Goal: Check status: Check status

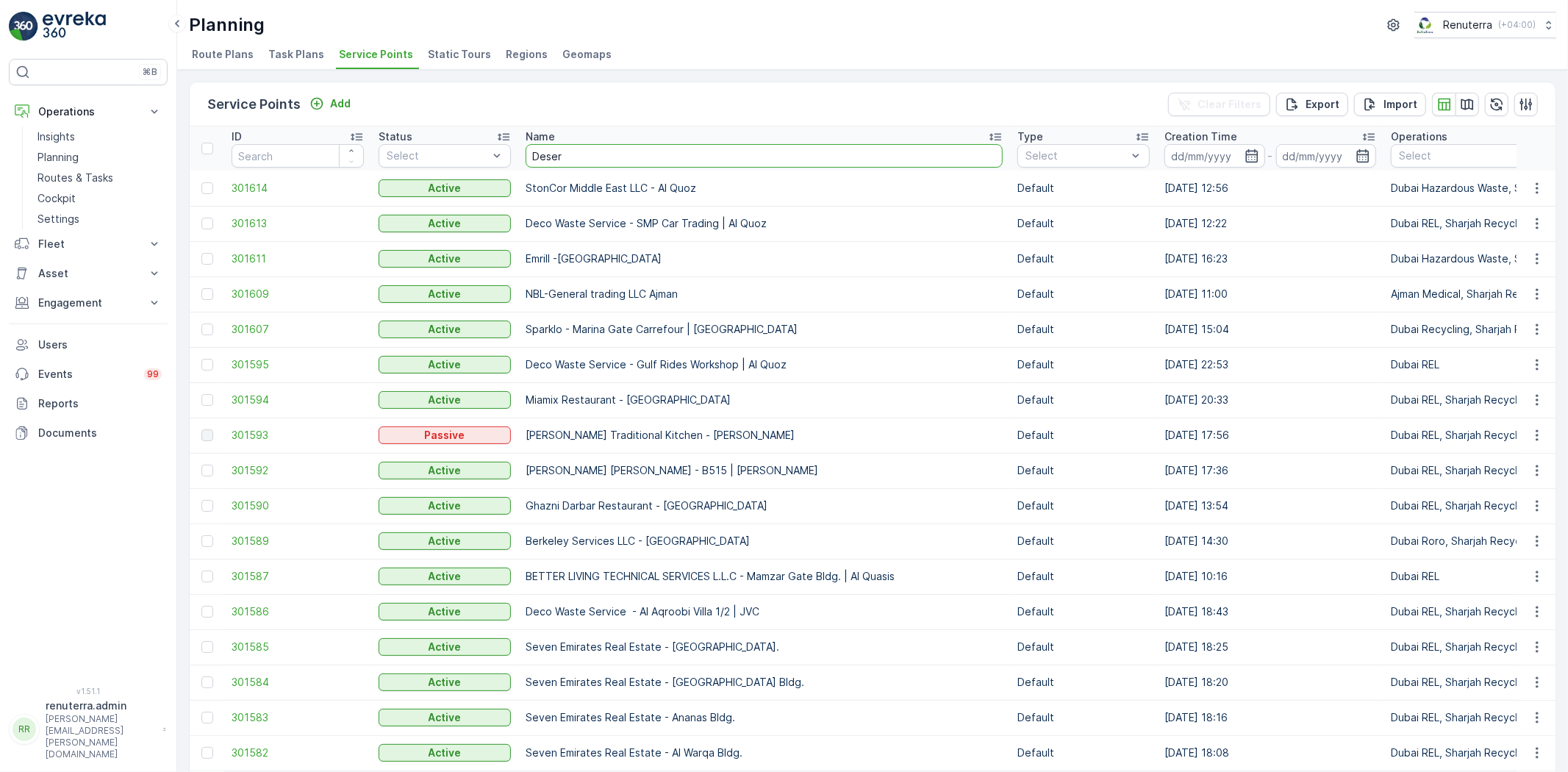
type input "Desert"
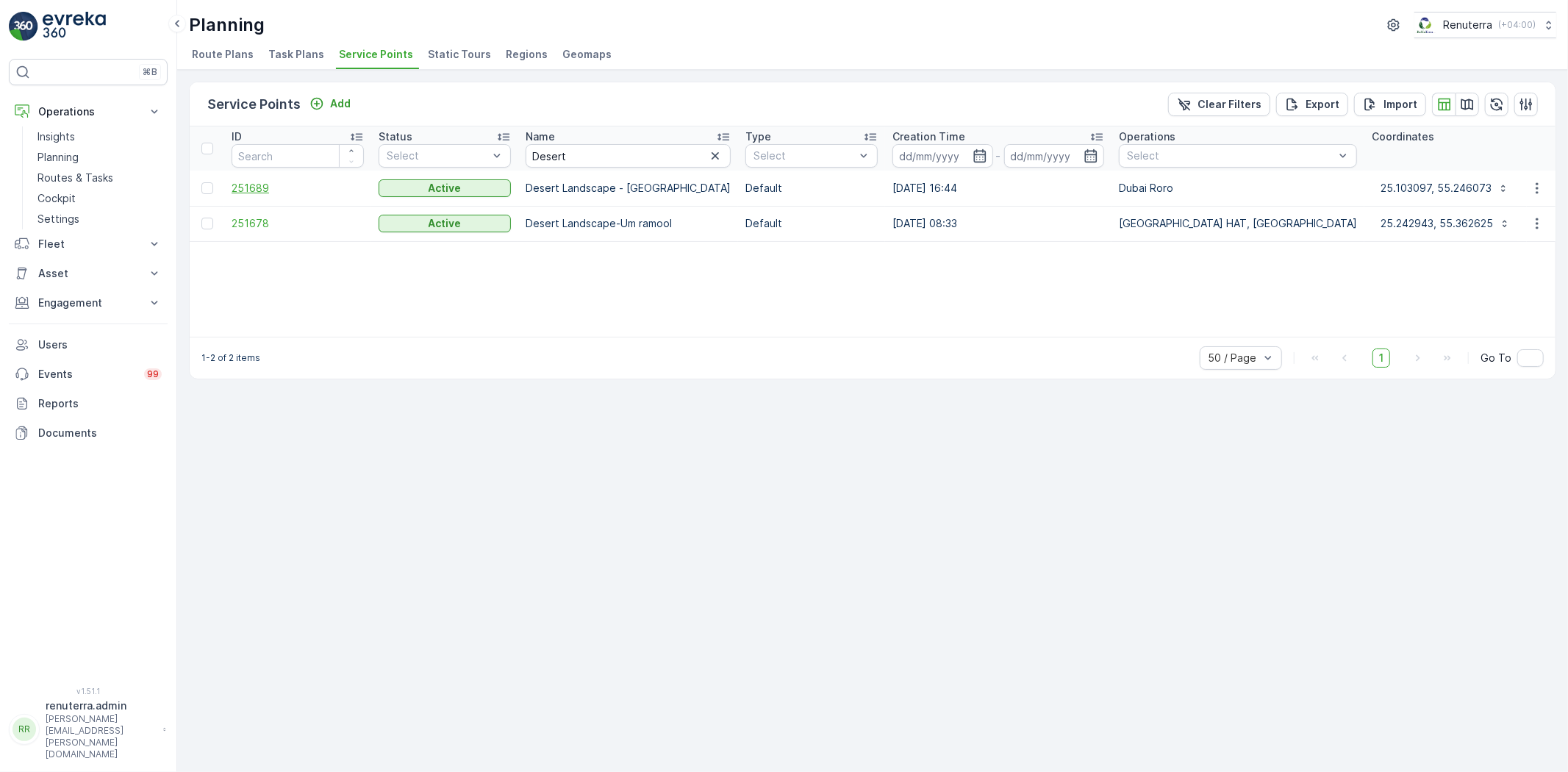
click at [233, 186] on span "251689" at bounding box center [298, 188] width 132 height 15
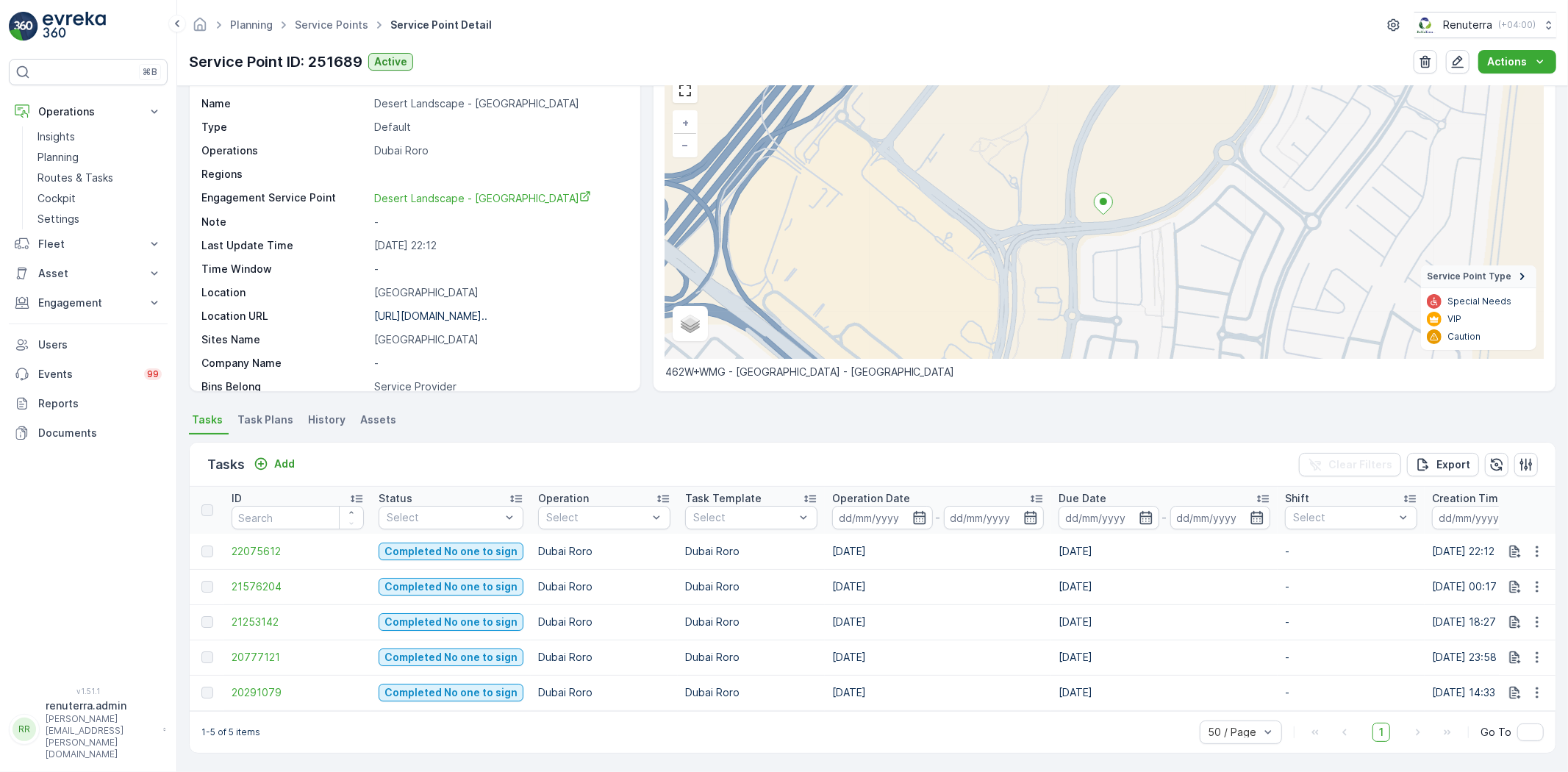
scroll to position [81, 0]
click at [292, 586] on td "21576204" at bounding box center [298, 586] width 147 height 36
click at [269, 579] on span "21576204" at bounding box center [298, 586] width 132 height 15
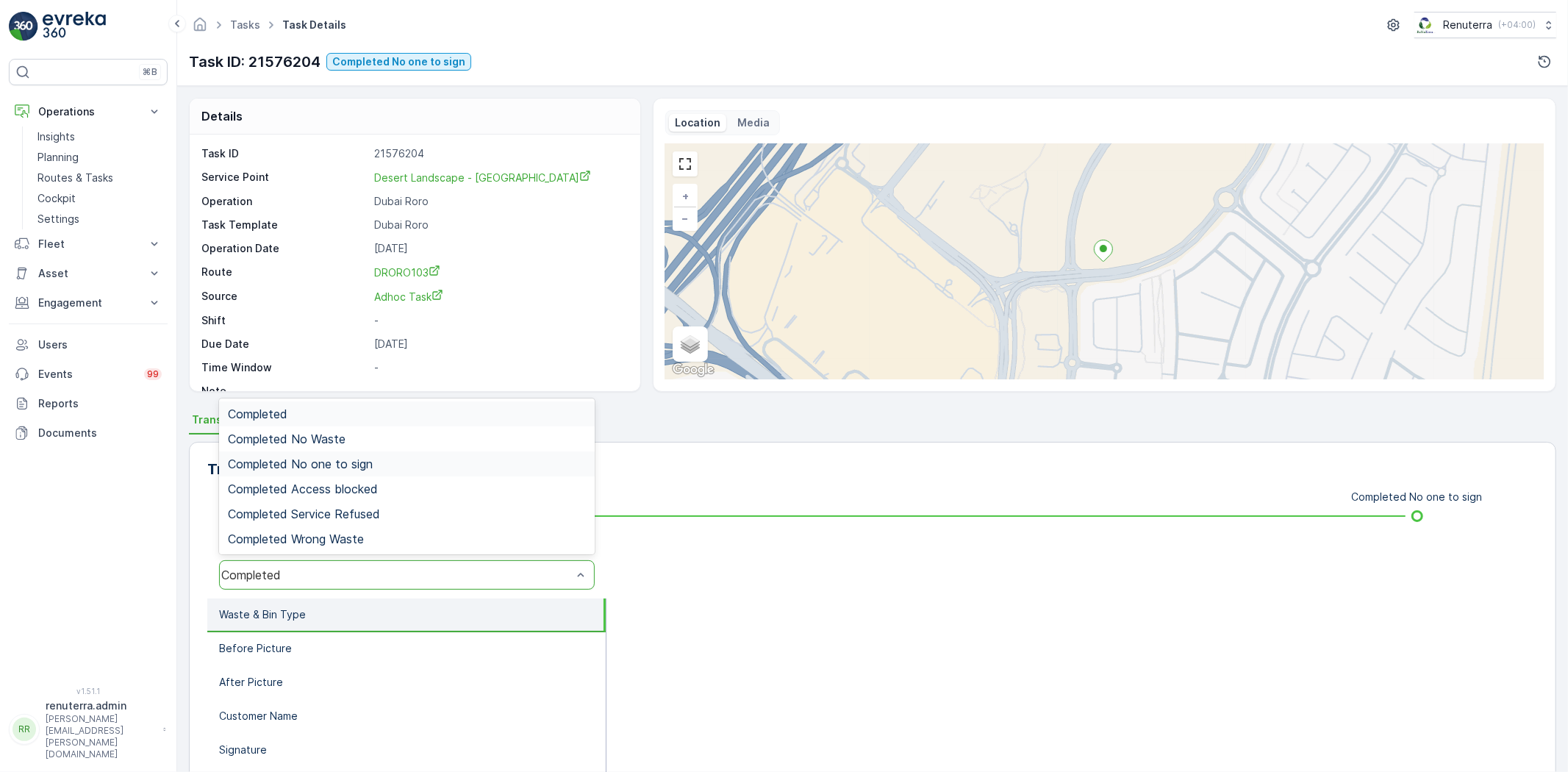
click at [373, 469] on div "Completed No one to sign" at bounding box center [406, 464] width 375 height 25
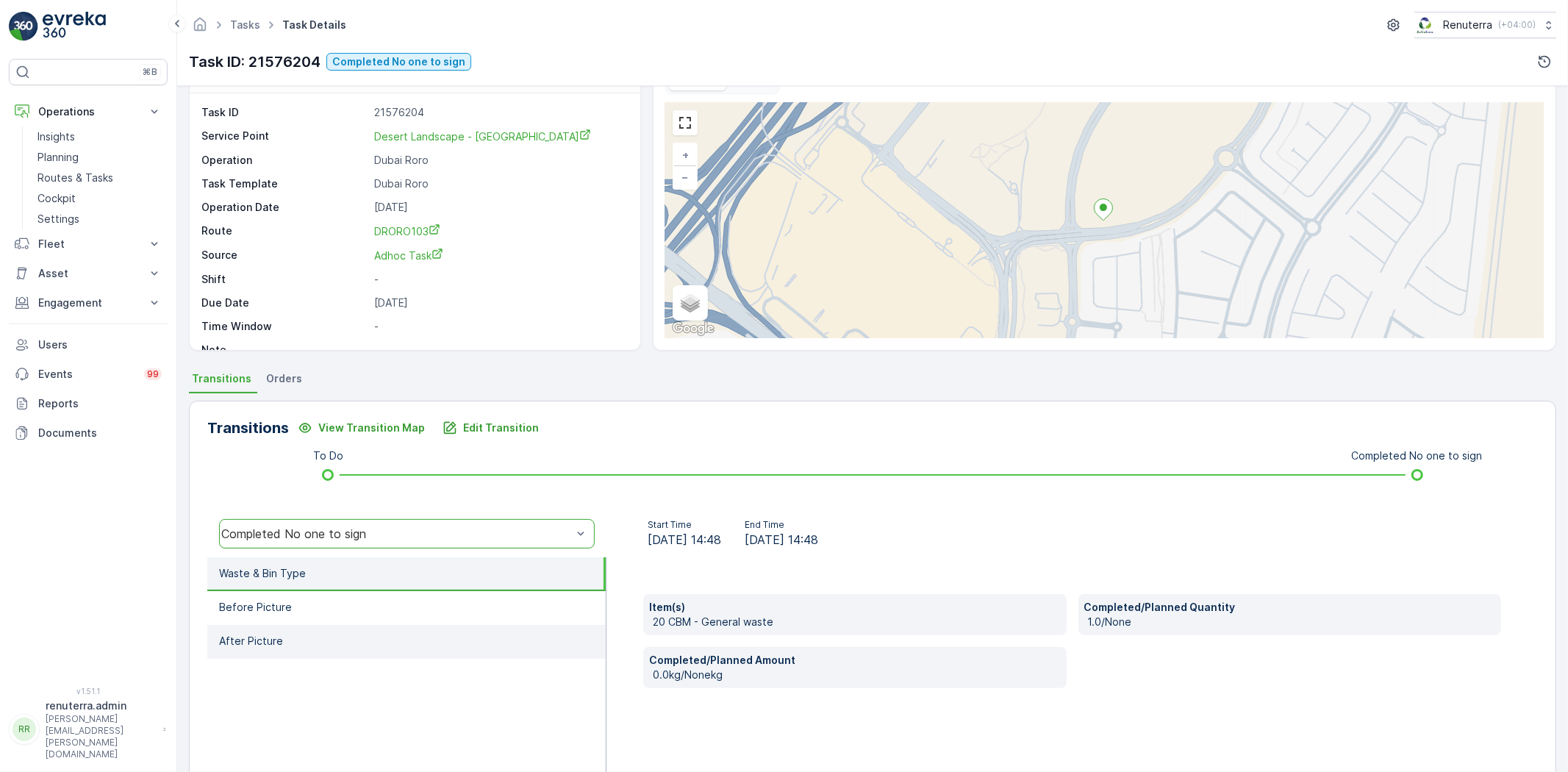
scroll to position [82, 0]
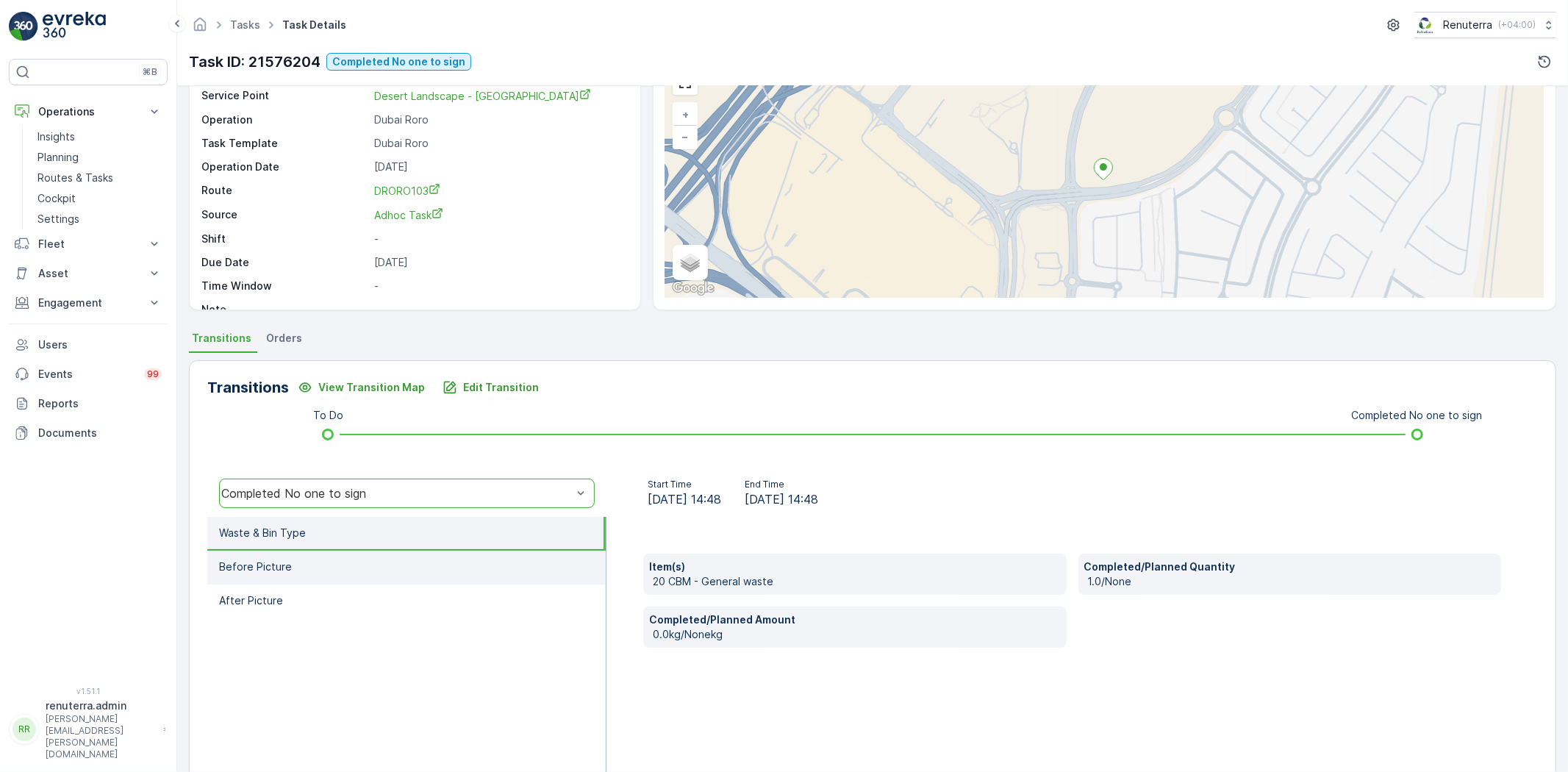
click at [385, 577] on li "Before Picture" at bounding box center [406, 567] width 399 height 34
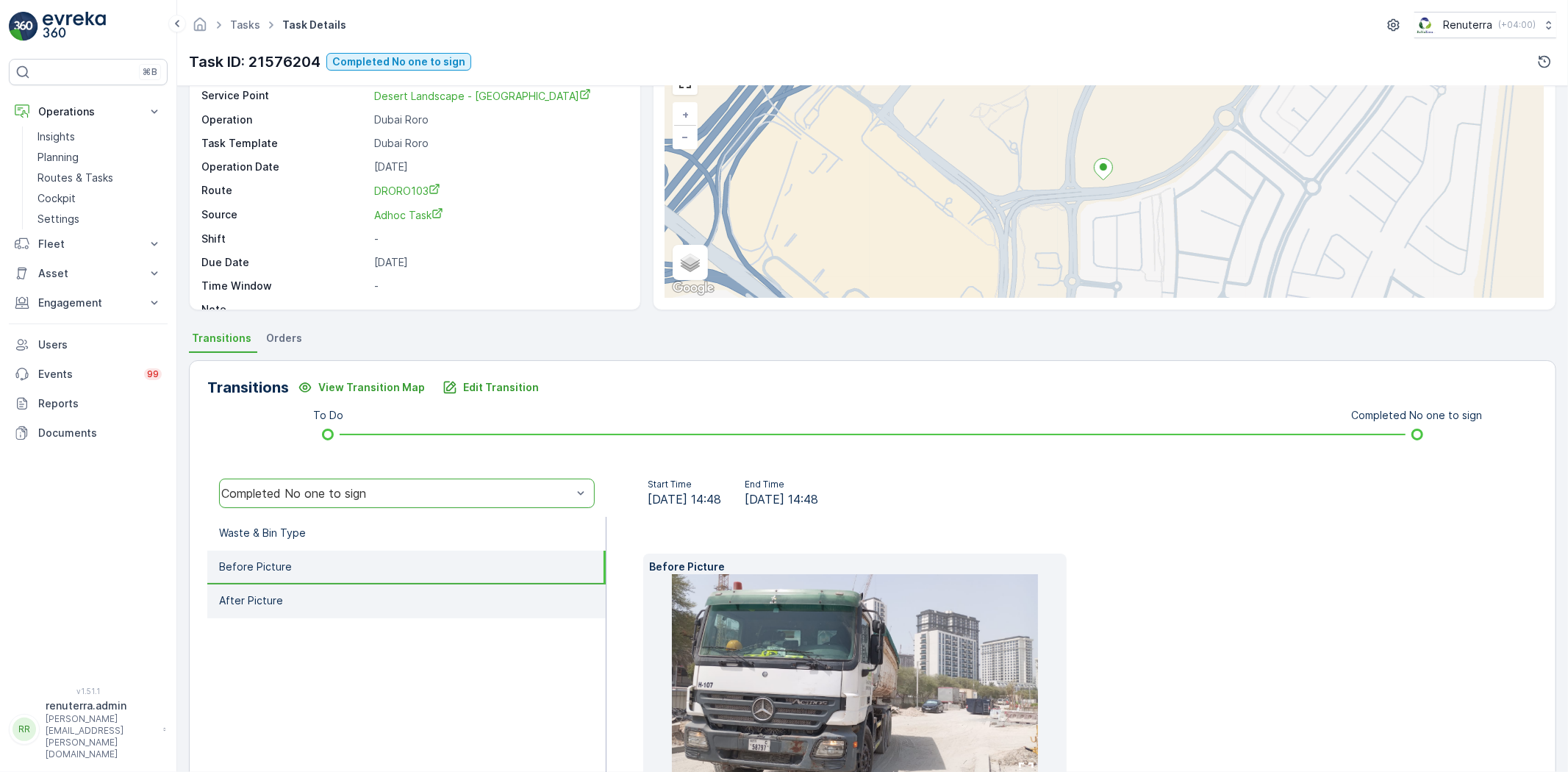
click at [404, 611] on li "After Picture" at bounding box center [406, 601] width 399 height 34
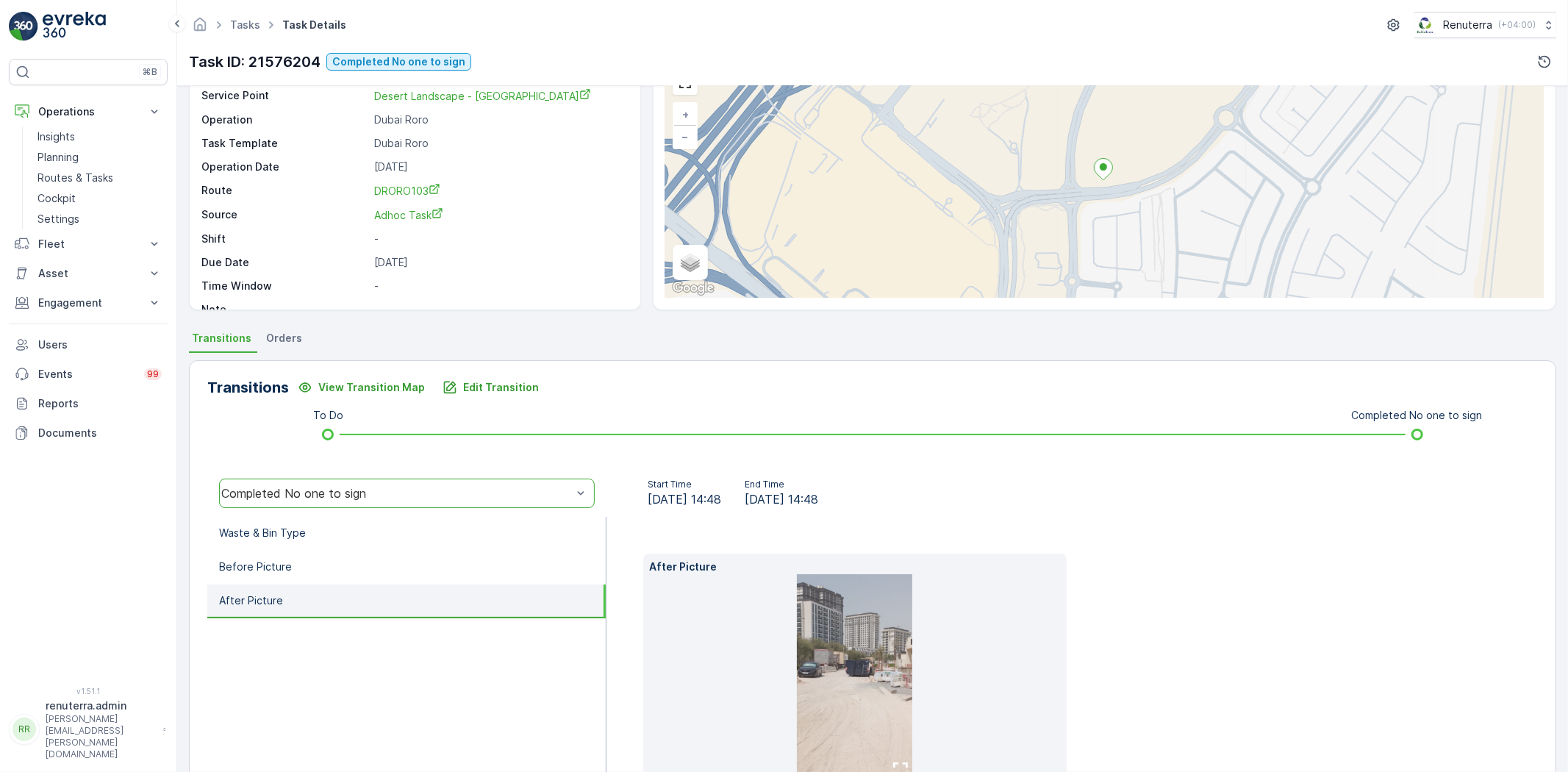
click at [388, 585] on li "After Picture" at bounding box center [406, 601] width 399 height 34
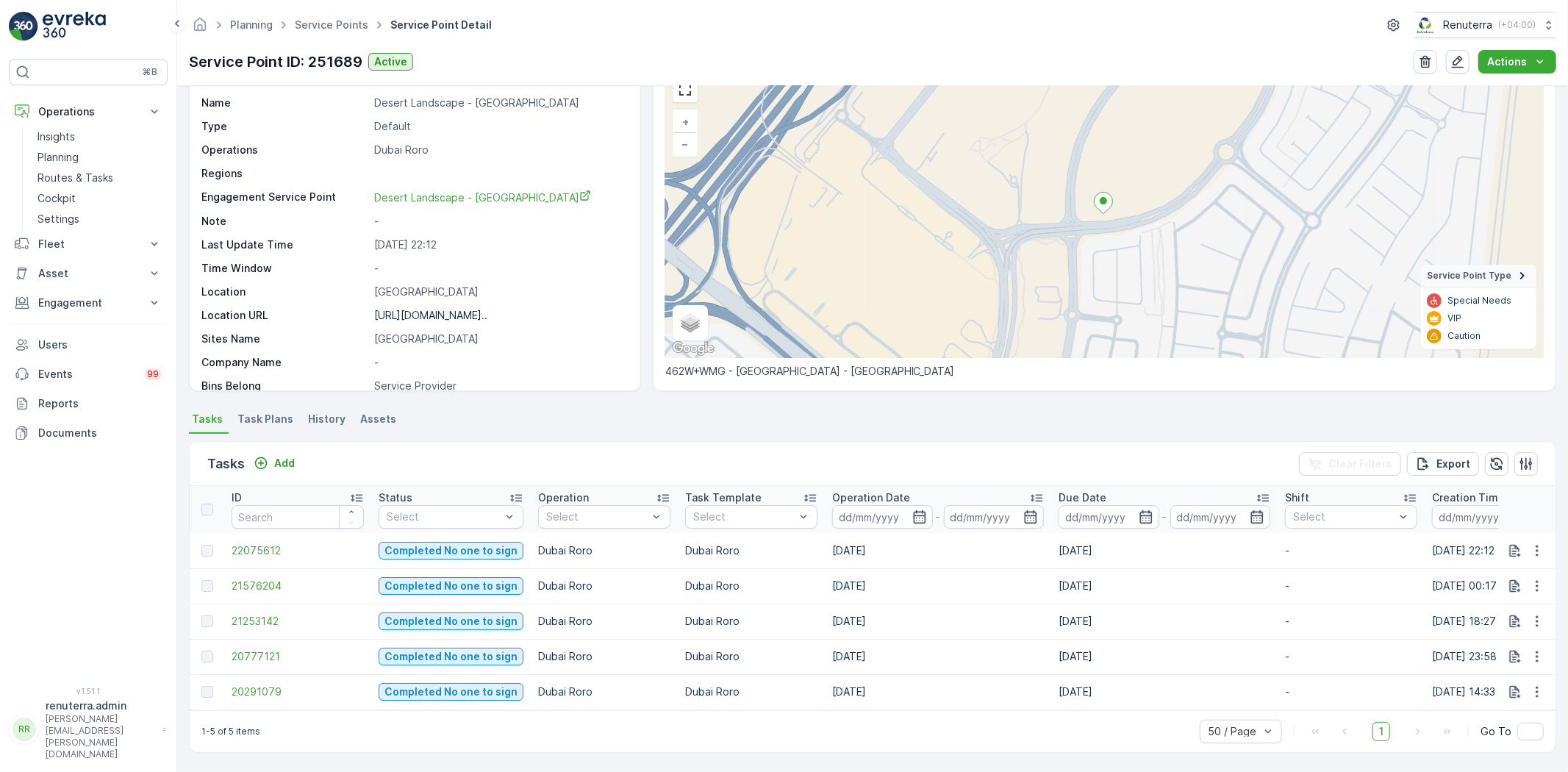
scroll to position [82, 0]
click at [290, 543] on span "22075612" at bounding box center [298, 551] width 132 height 15
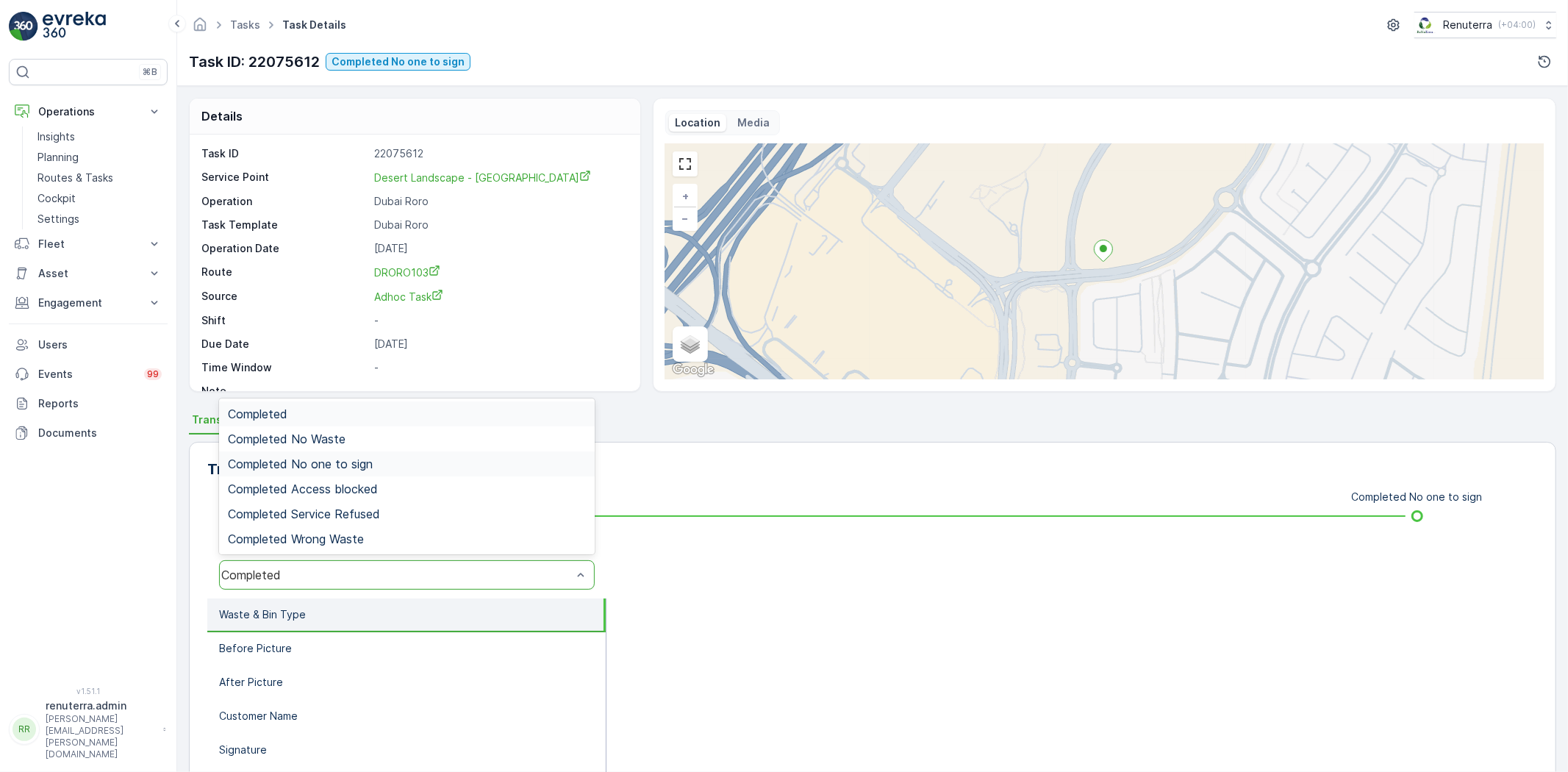
click at [378, 456] on div "Completed No one to sign" at bounding box center [406, 464] width 375 height 25
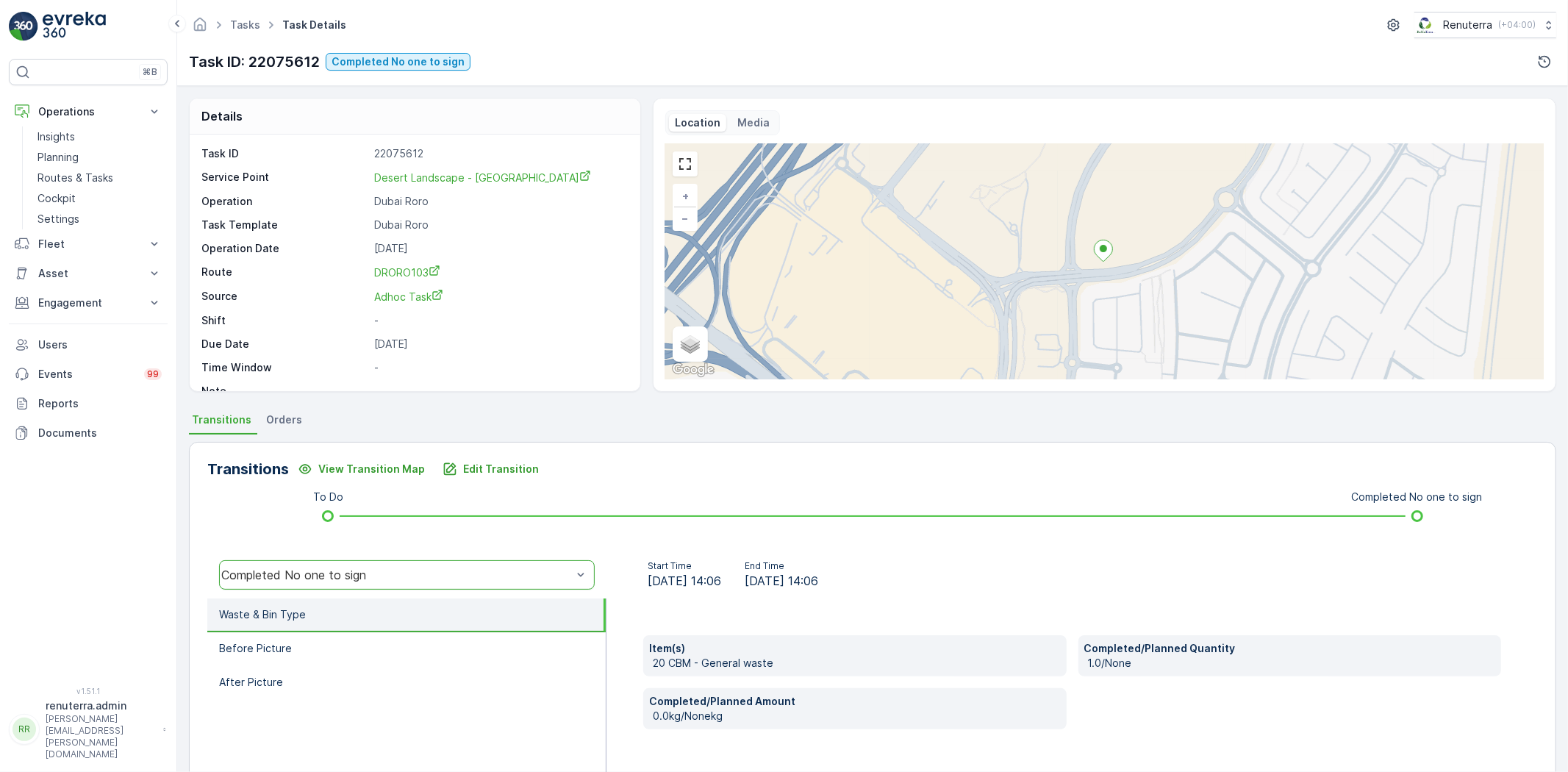
click at [399, 626] on li "Waste & Bin Type" at bounding box center [406, 615] width 399 height 34
click at [375, 649] on li "Before Picture" at bounding box center [406, 649] width 399 height 34
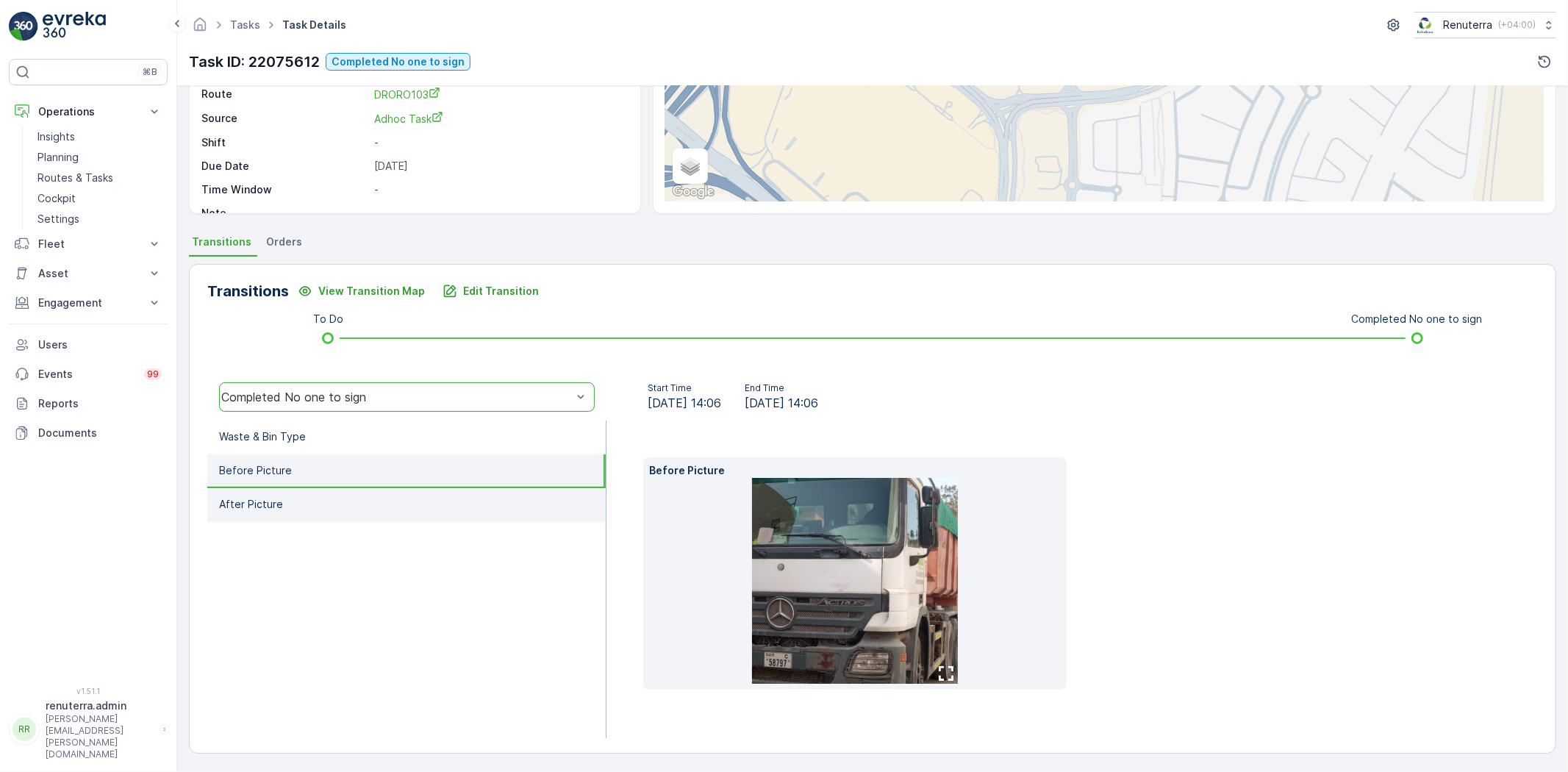
click at [351, 504] on li "After Picture" at bounding box center [406, 504] width 399 height 34
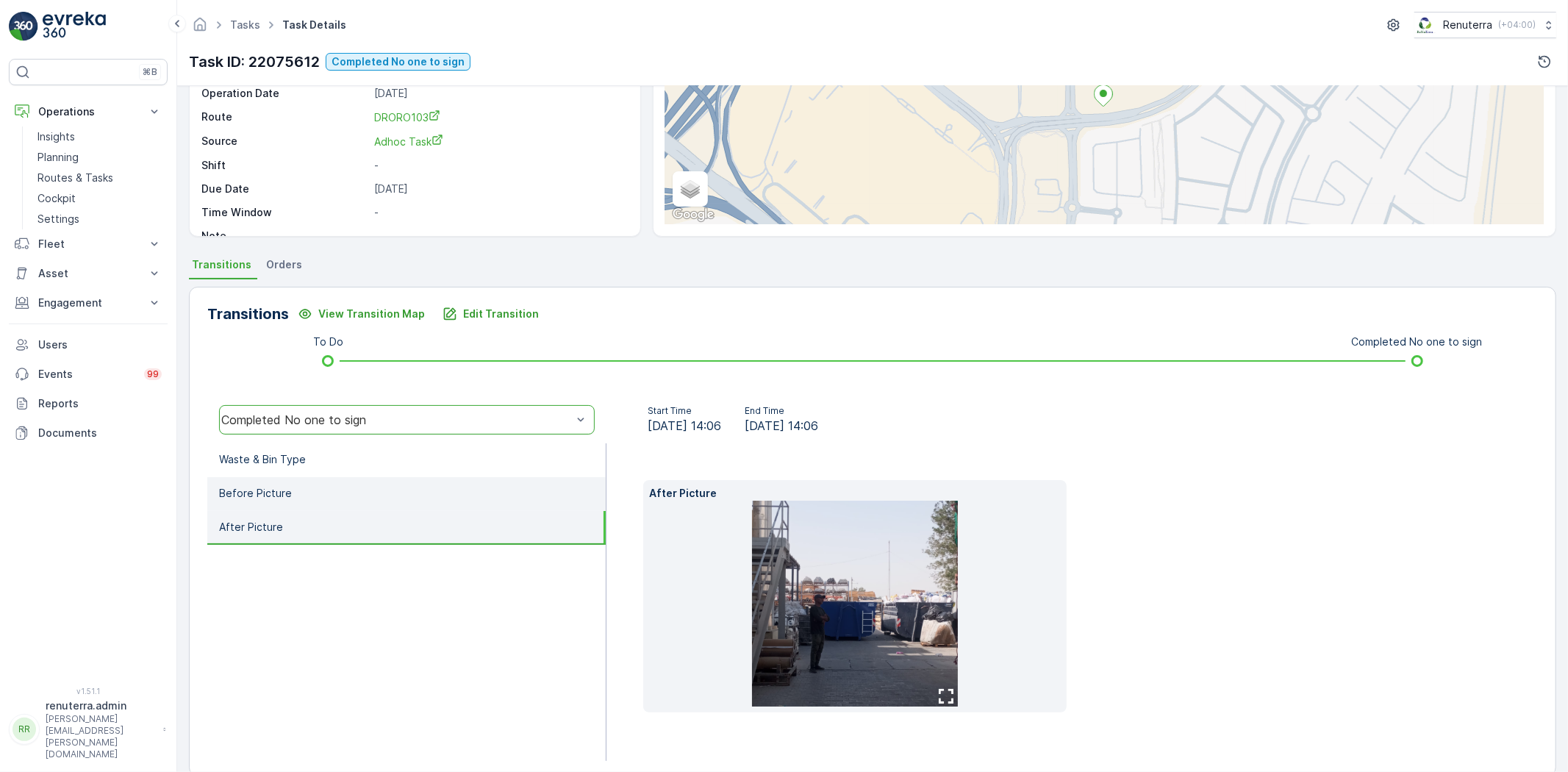
click at [408, 488] on li "Before Picture" at bounding box center [406, 494] width 399 height 34
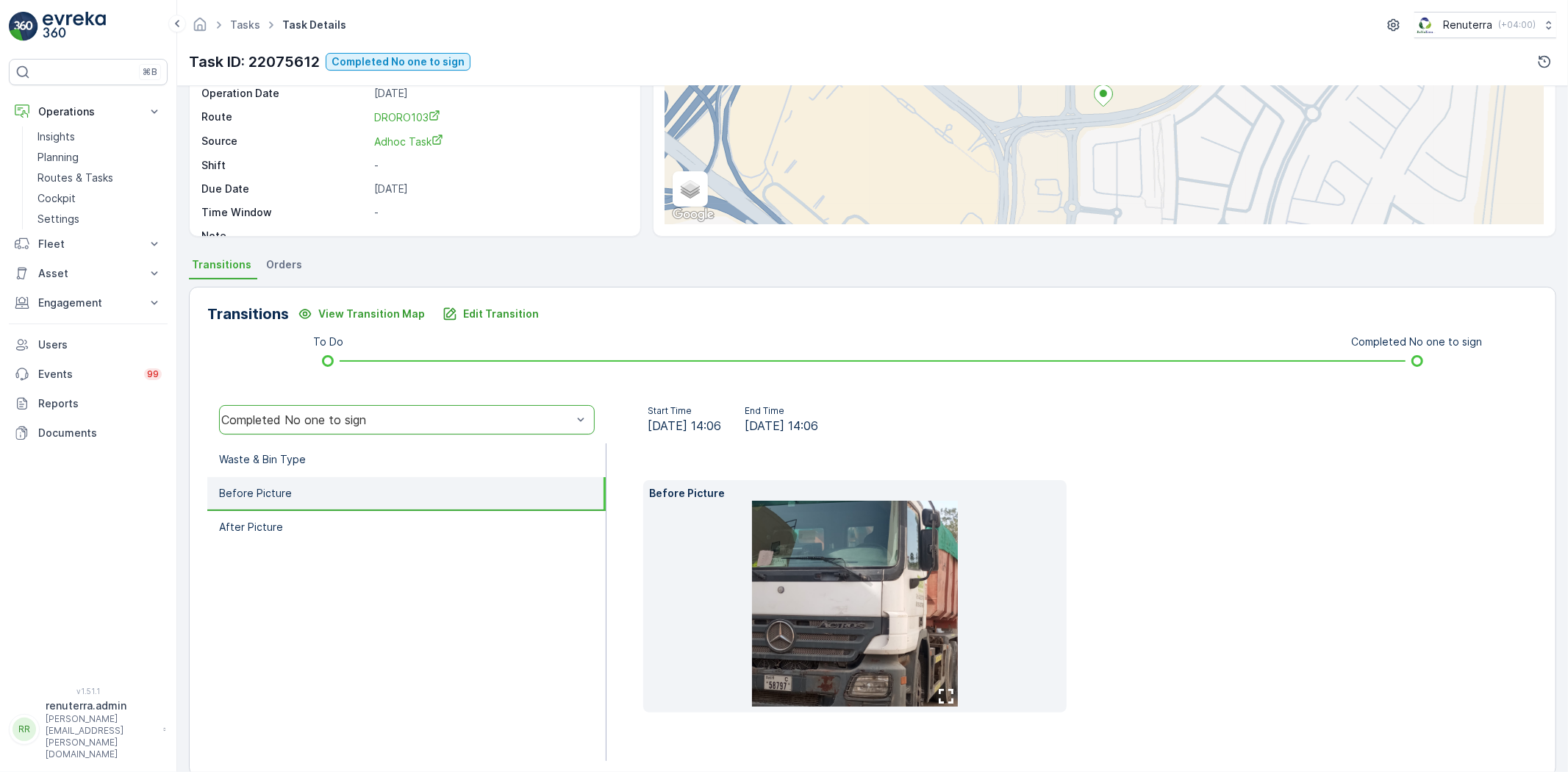
click at [407, 493] on li "Before Picture" at bounding box center [406, 494] width 399 height 34
click at [388, 466] on li "Waste & Bin Type" at bounding box center [406, 460] width 399 height 34
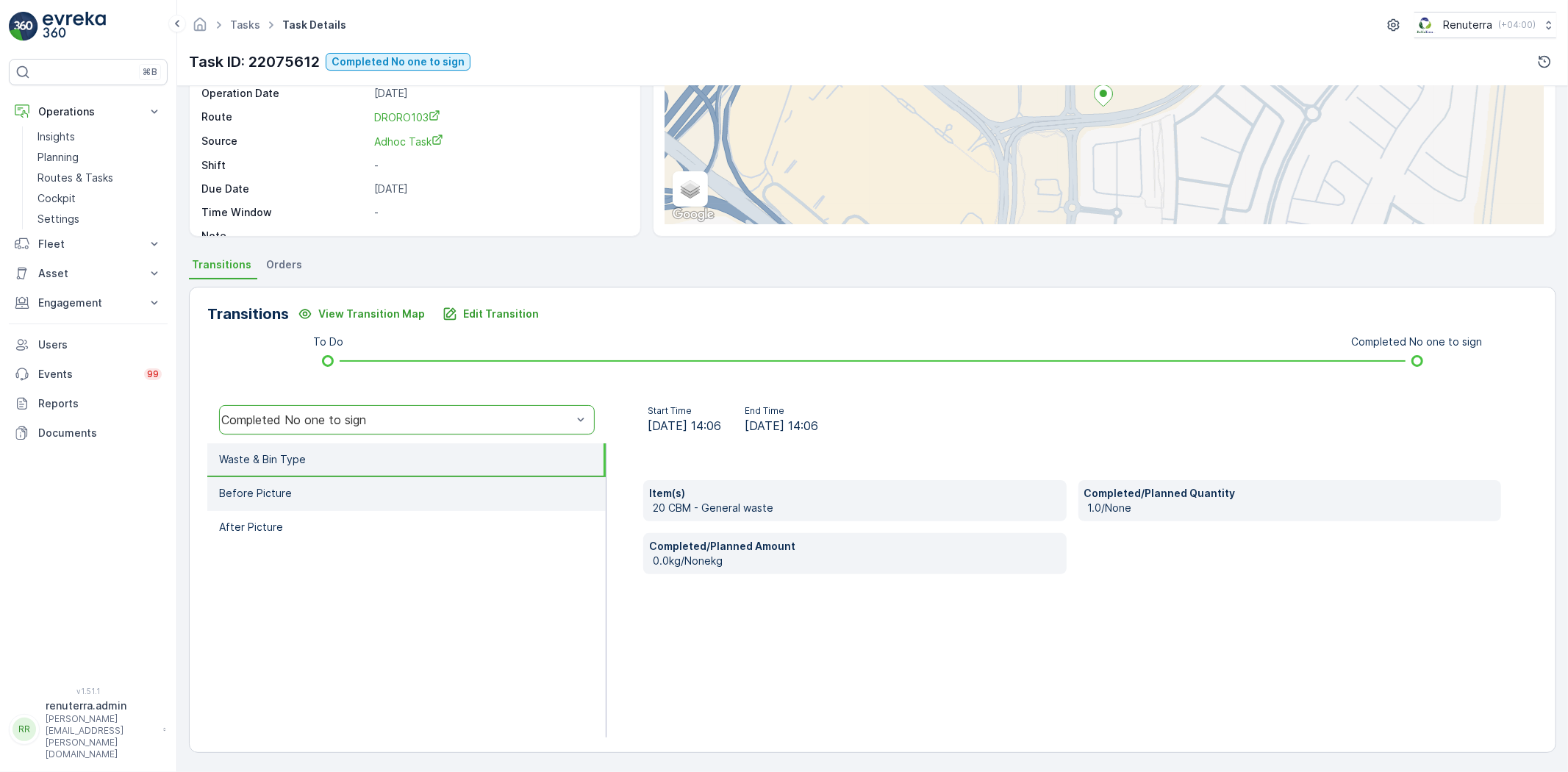
click at [394, 494] on li "Before Picture" at bounding box center [406, 494] width 399 height 34
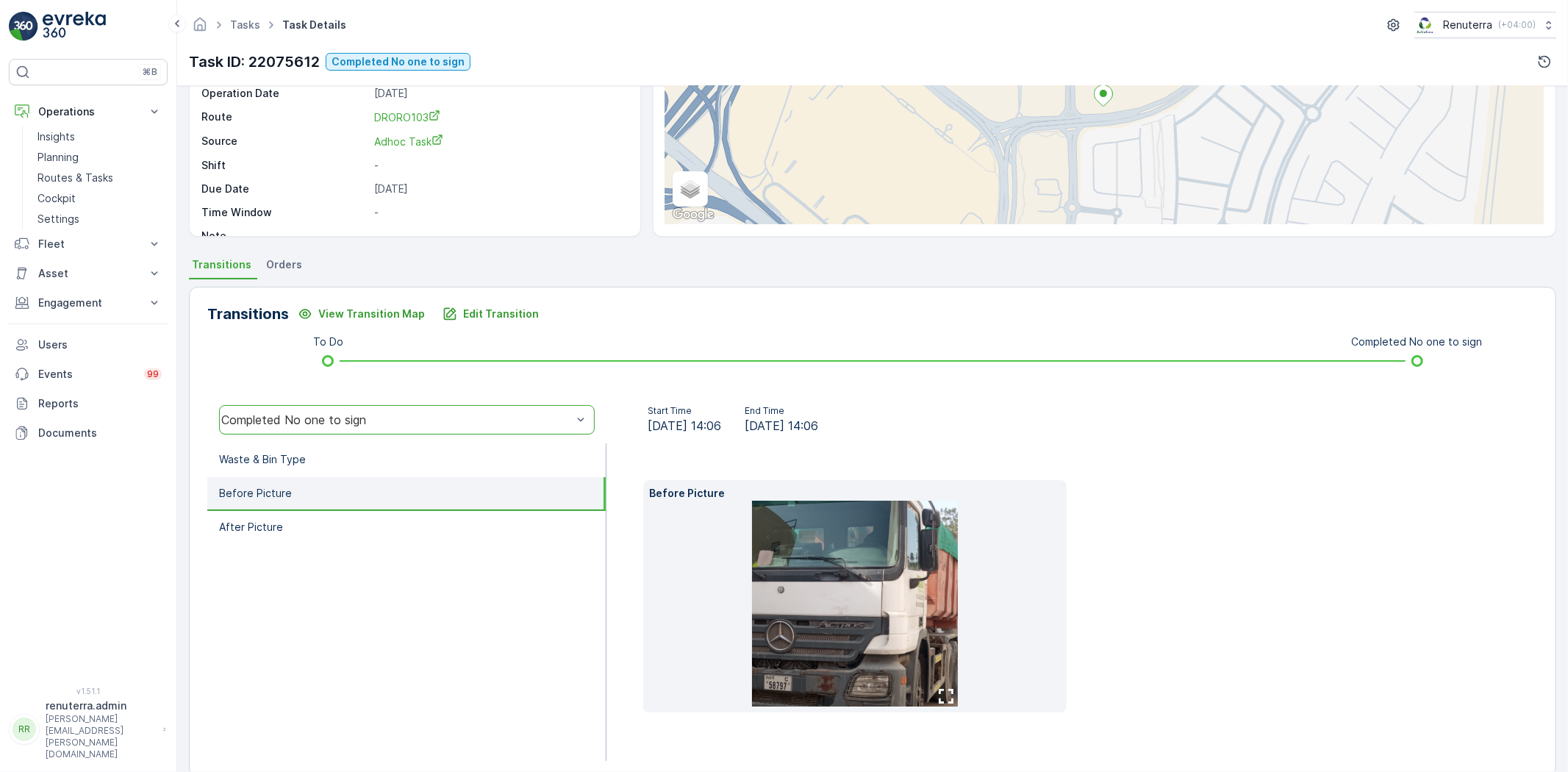
click at [382, 478] on li "Before Picture" at bounding box center [406, 494] width 399 height 34
click at [400, 501] on li "Before Picture" at bounding box center [406, 494] width 399 height 34
click at [394, 515] on li "After Picture" at bounding box center [406, 528] width 399 height 34
click at [377, 482] on li "Before Picture" at bounding box center [406, 494] width 399 height 34
click at [370, 472] on li "Waste & Bin Type" at bounding box center [406, 460] width 399 height 34
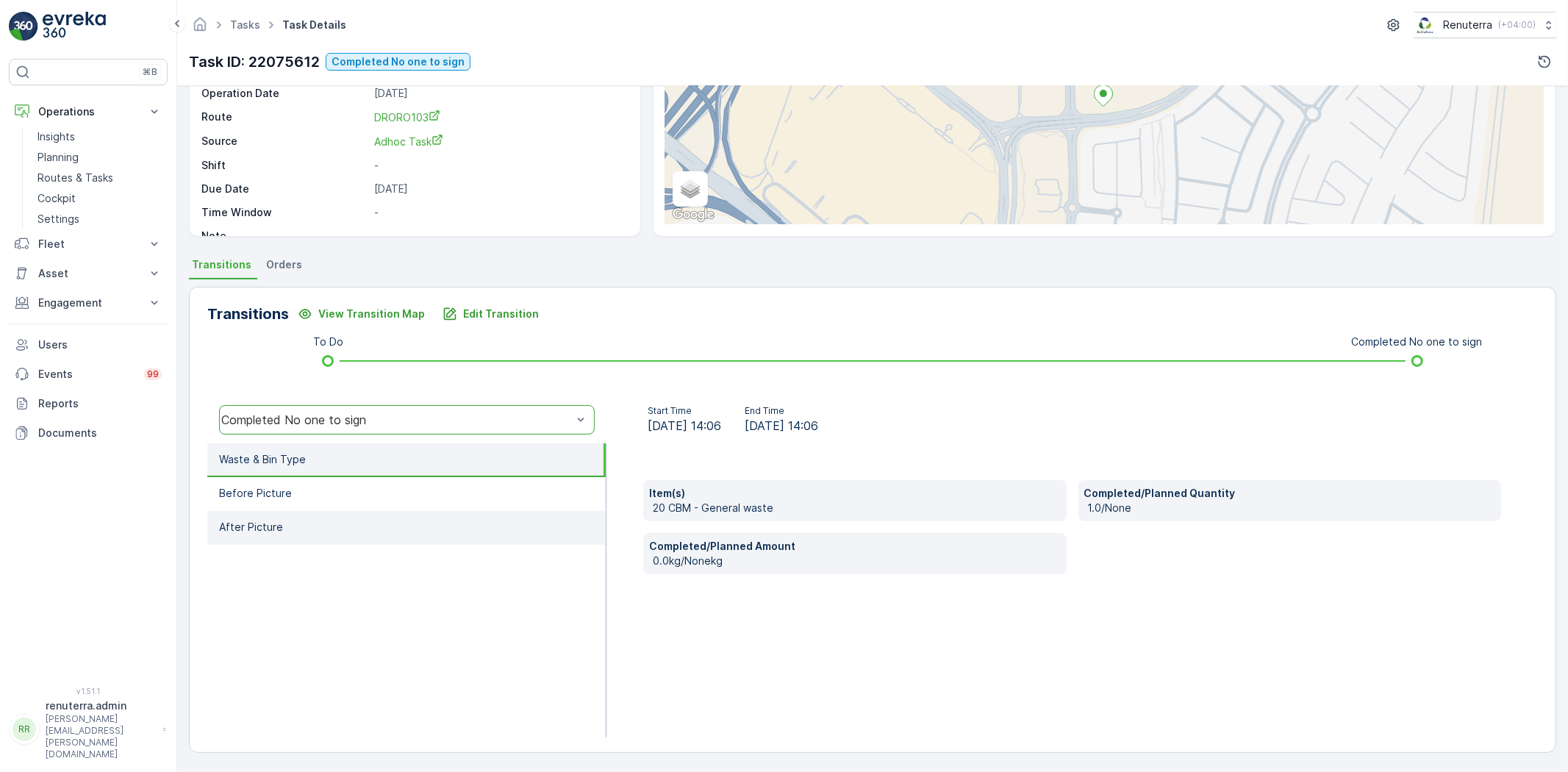
click at [232, 520] on p "After Picture" at bounding box center [250, 528] width 64 height 15
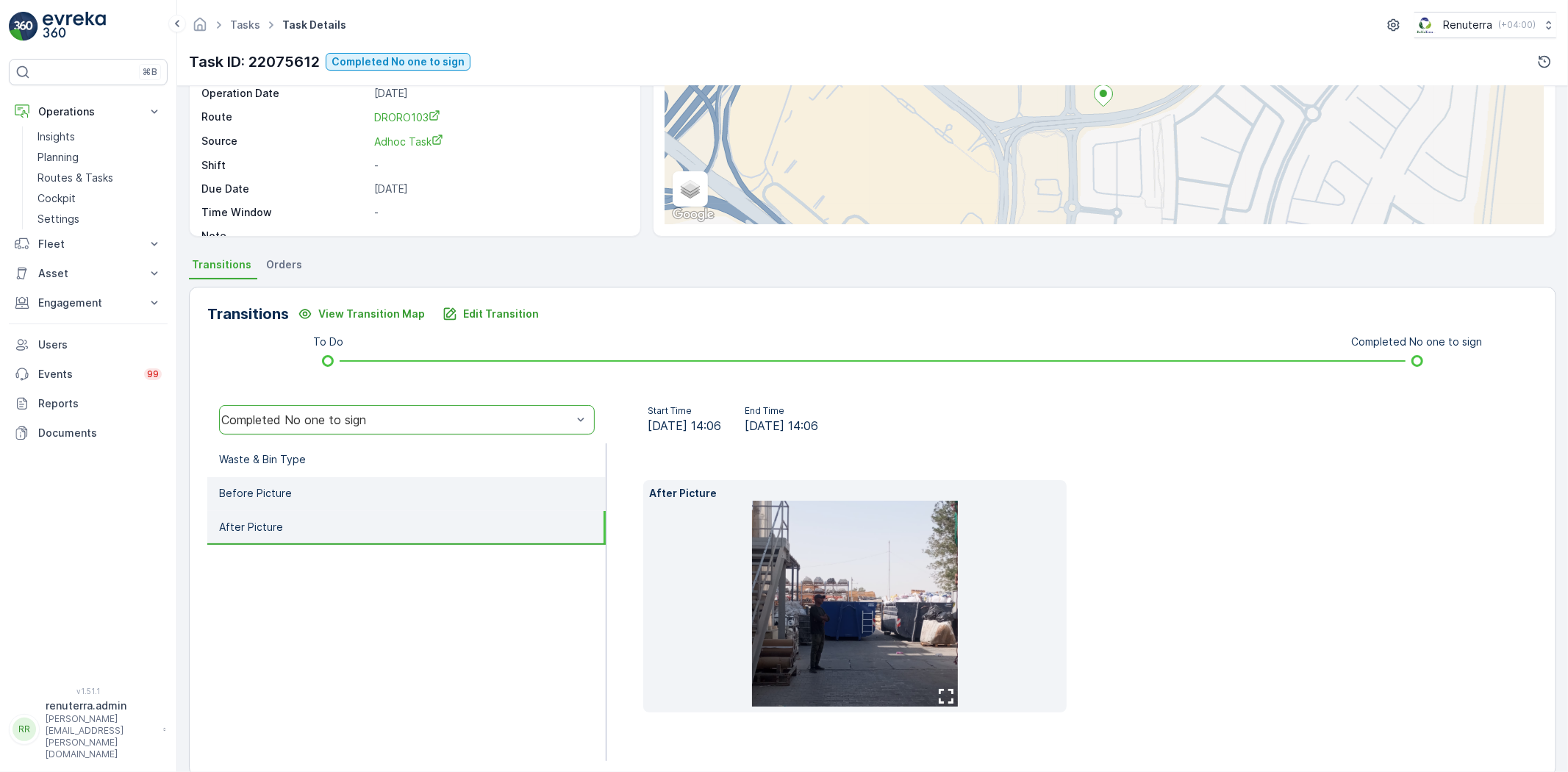
click at [311, 495] on li "Before Picture" at bounding box center [406, 494] width 399 height 34
